Goal: Task Accomplishment & Management: Manage account settings

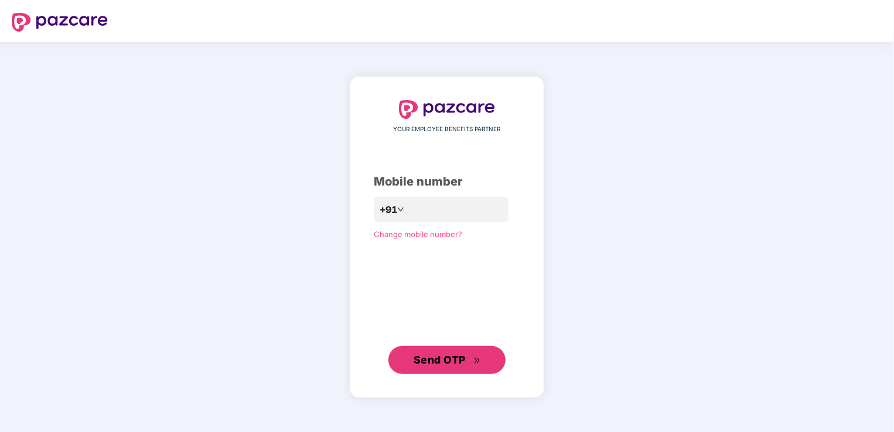
click at [457, 357] on span "Send OTP" at bounding box center [440, 360] width 52 height 12
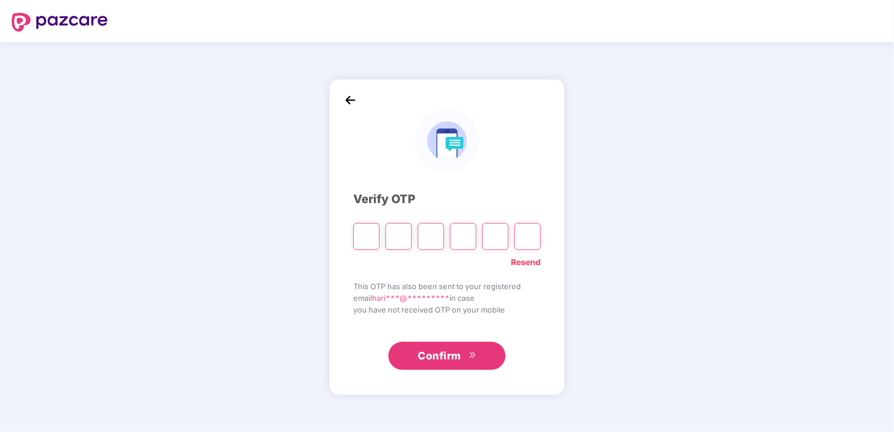
type input "*"
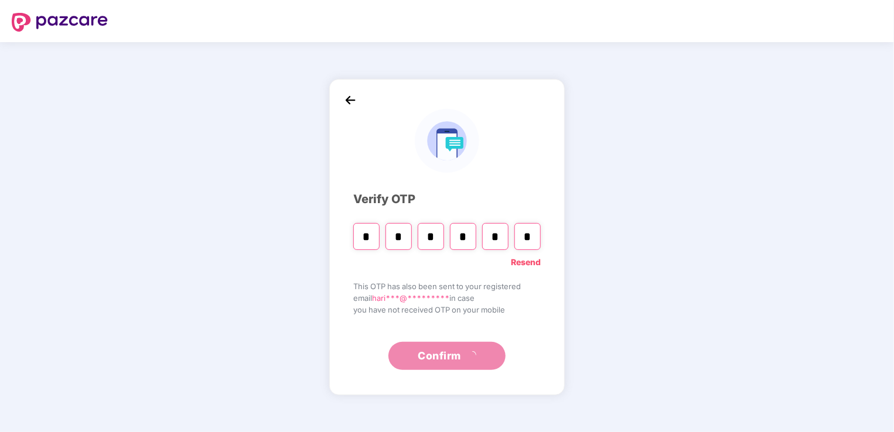
type input "*"
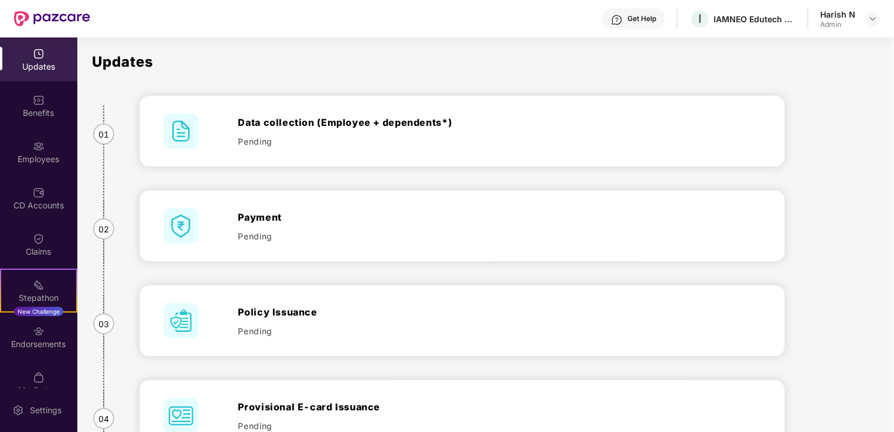
click at [35, 146] on img at bounding box center [39, 147] width 12 height 12
